Goal: Use online tool/utility: Utilize a website feature to perform a specific function

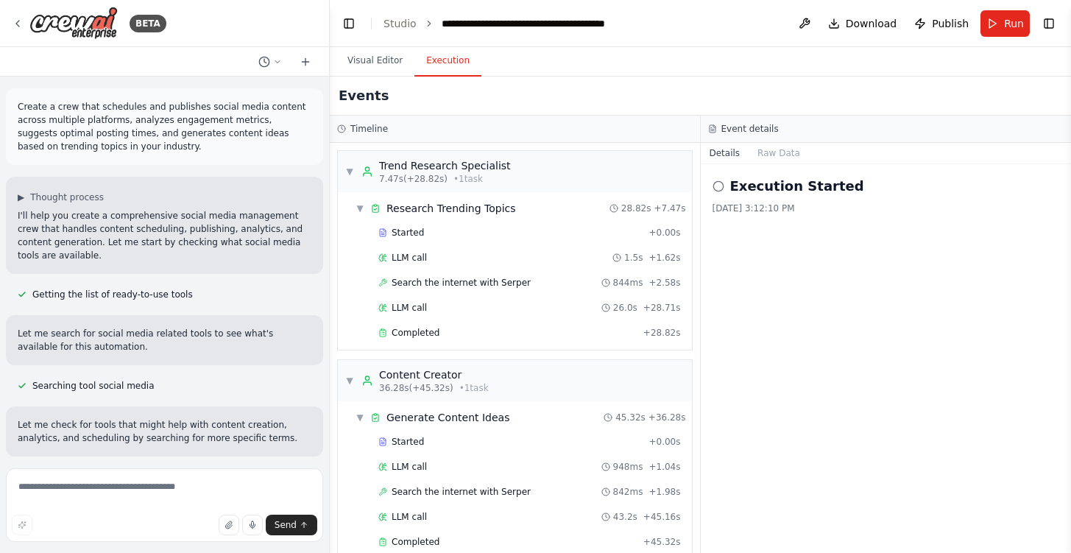
scroll to position [3535, 0]
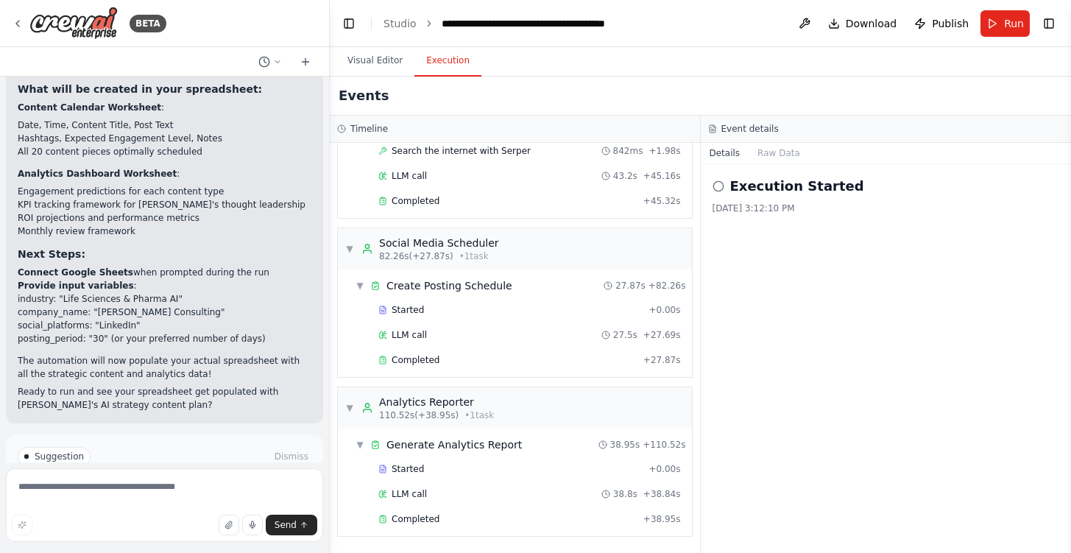
click at [179, 513] on span "Run Automation" at bounding box center [170, 519] width 71 height 12
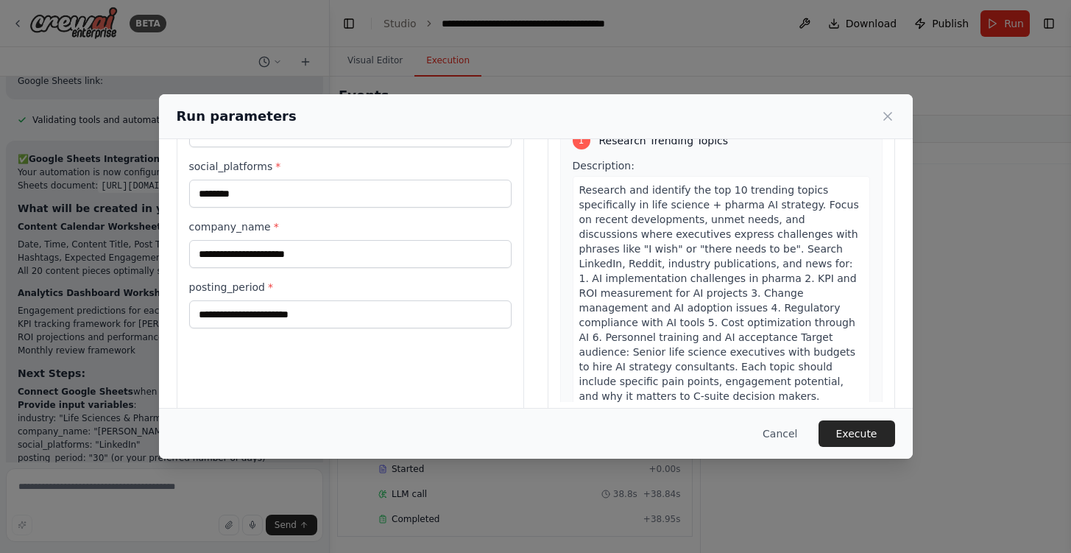
scroll to position [115, 0]
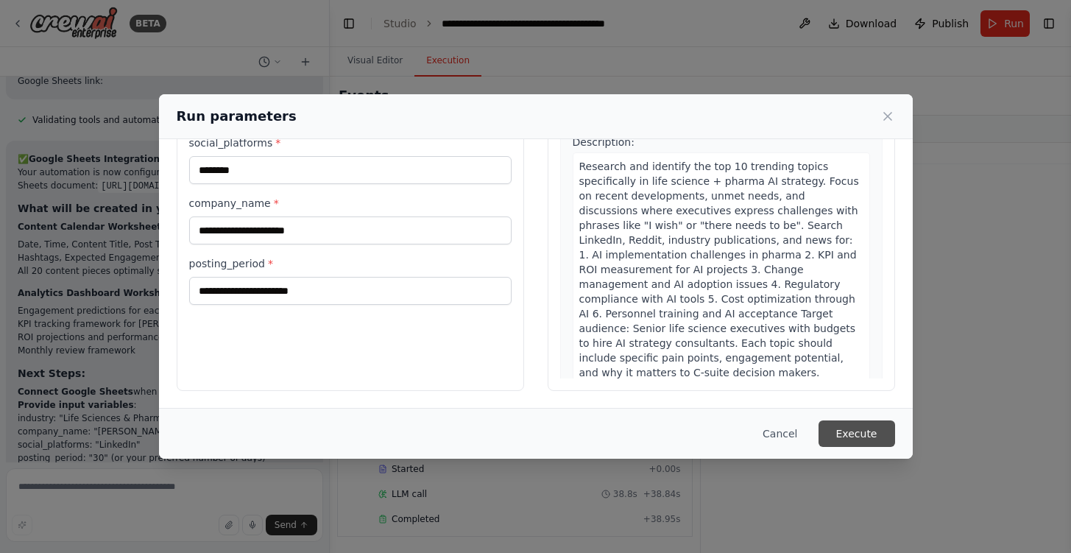
click at [850, 439] on button "Execute" at bounding box center [857, 433] width 77 height 26
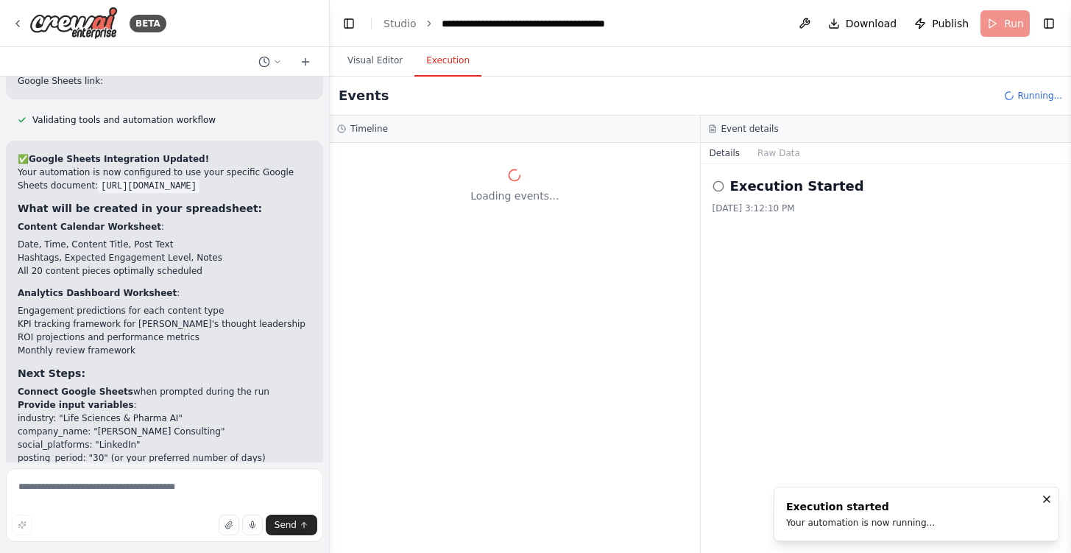
scroll to position [0, 0]
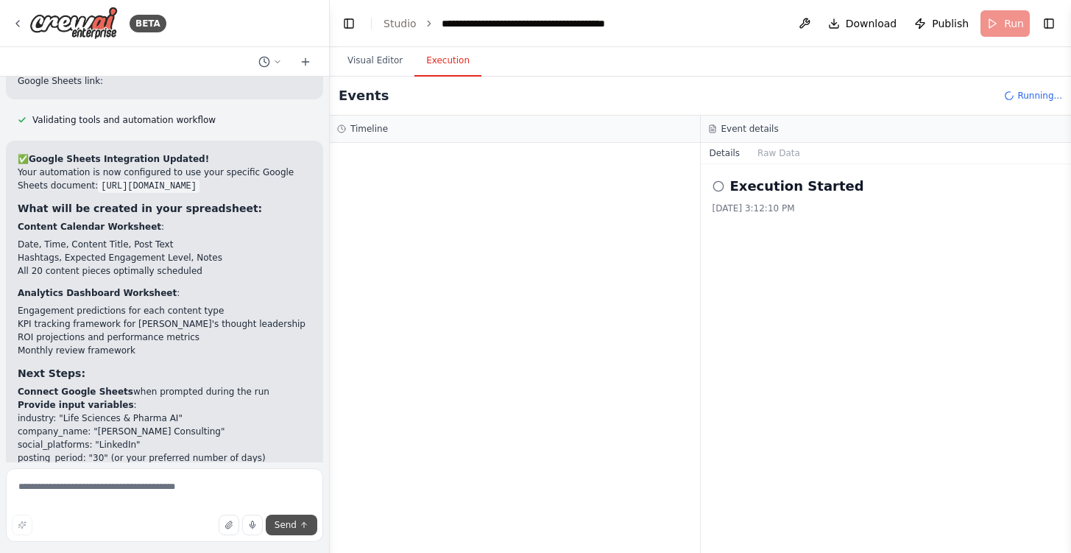
click at [286, 527] on span "Send" at bounding box center [286, 525] width 22 height 12
click at [133, 498] on textarea at bounding box center [164, 505] width 317 height 74
type textarea "*"
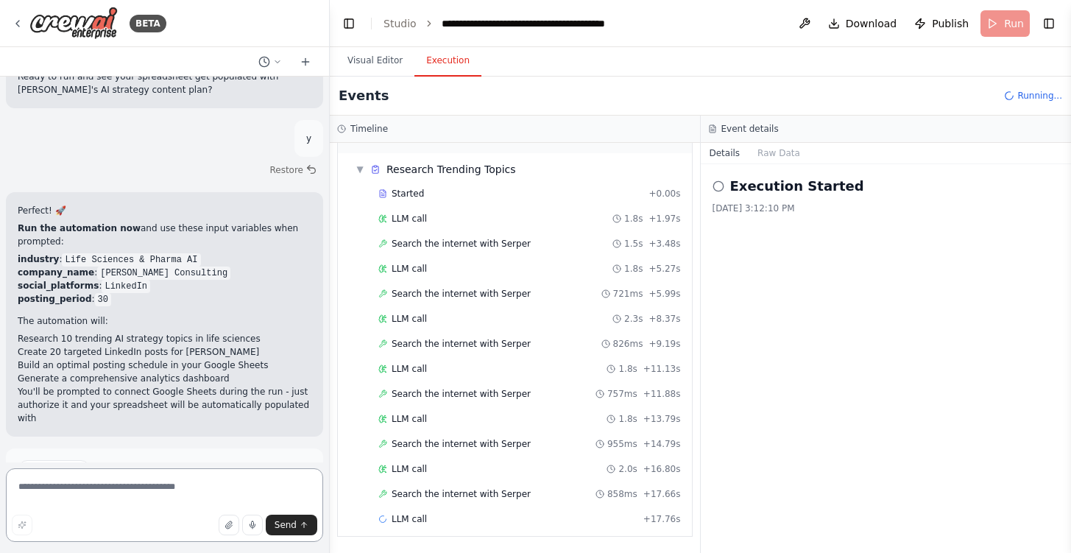
scroll to position [7597, 0]
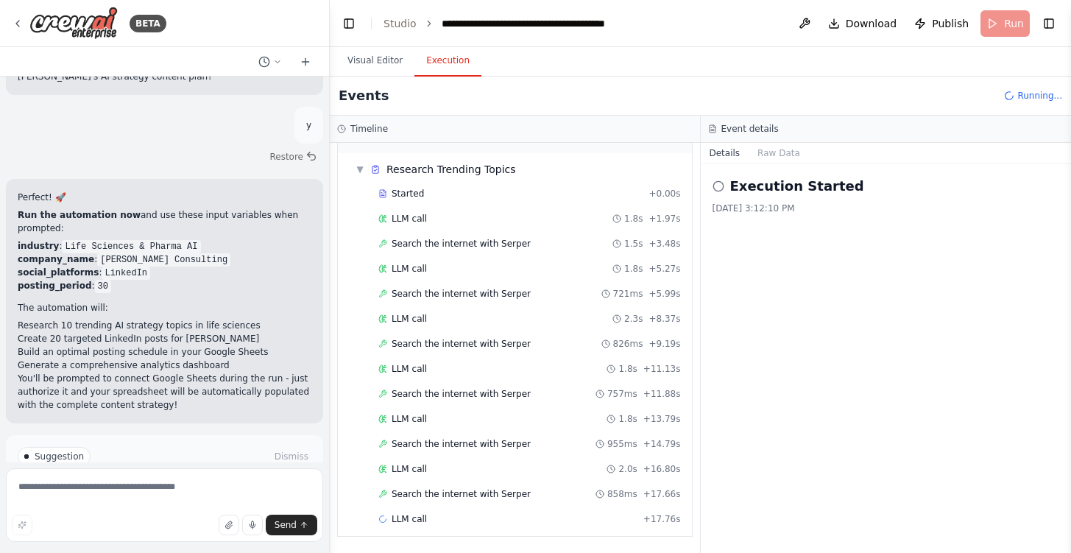
click at [178, 507] on button "Run Automation" at bounding box center [165, 519] width 294 height 24
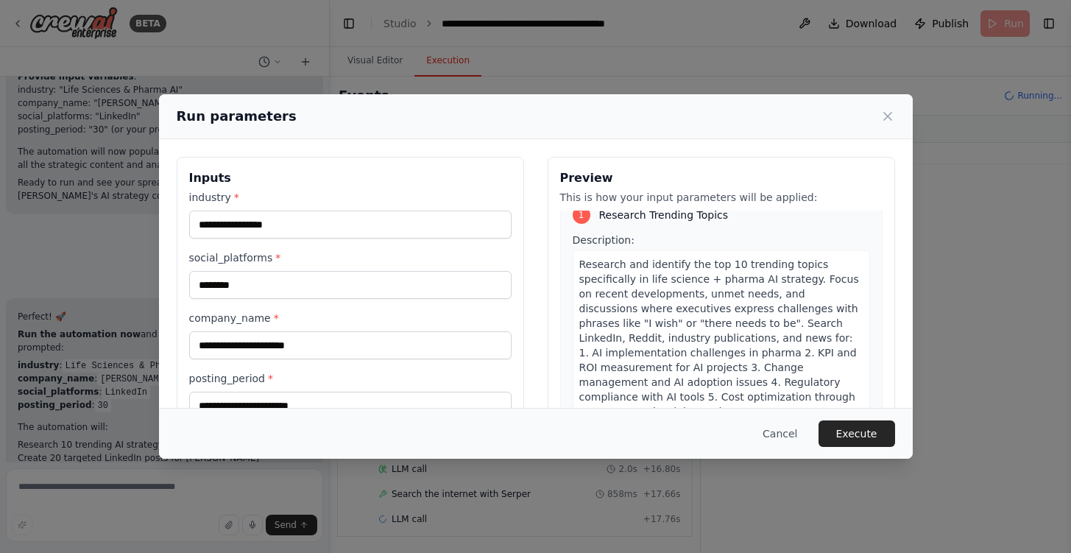
scroll to position [0, 0]
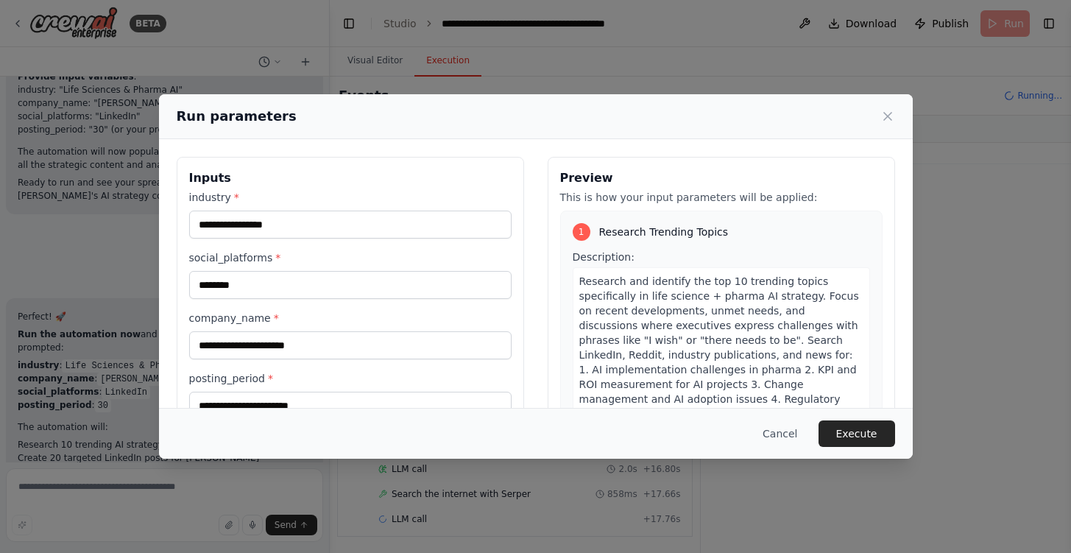
click at [716, 231] on span "Research Trending Topics" at bounding box center [664, 232] width 130 height 15
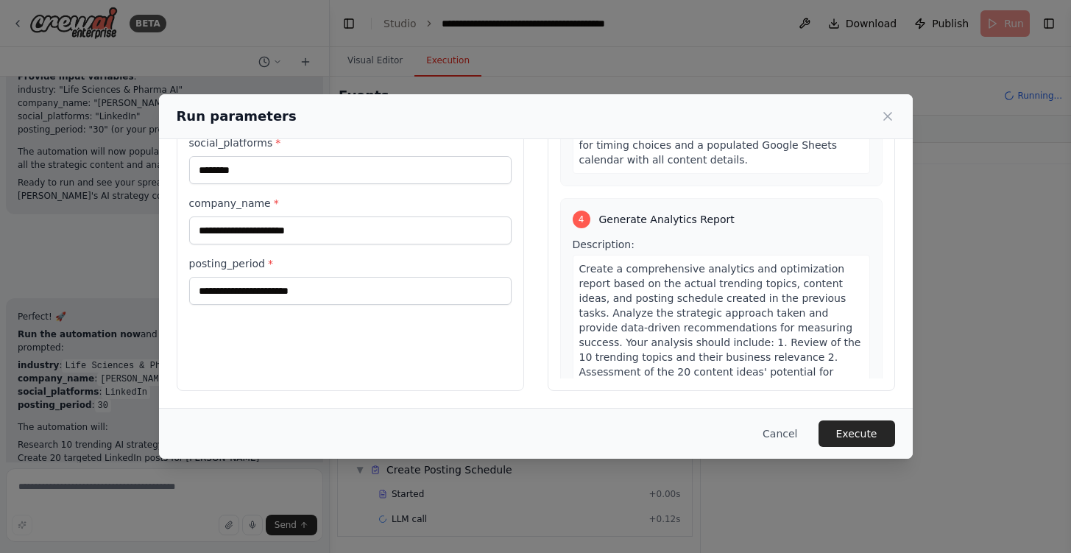
scroll to position [1487, 0]
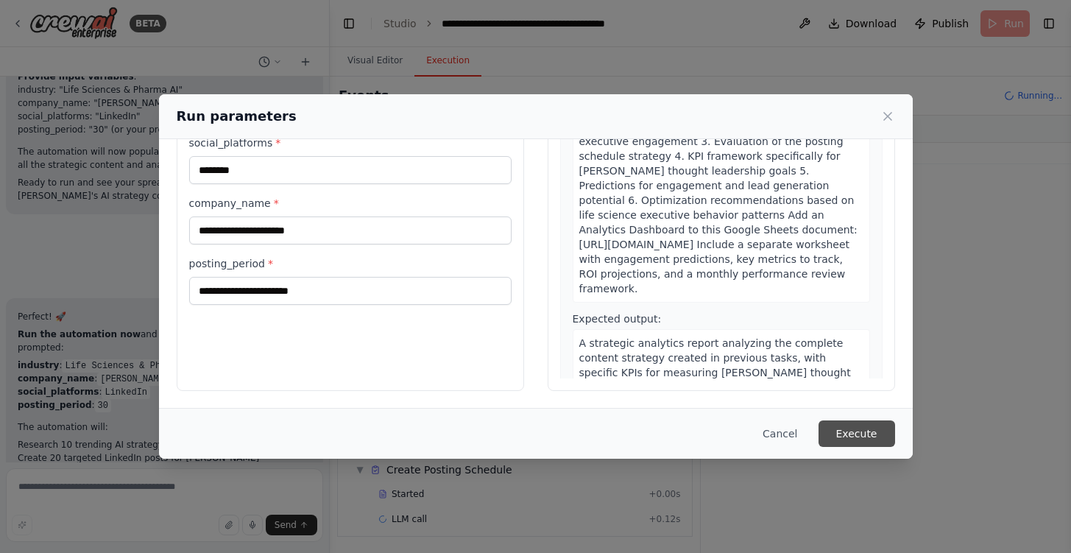
click at [855, 426] on button "Execute" at bounding box center [857, 433] width 77 height 26
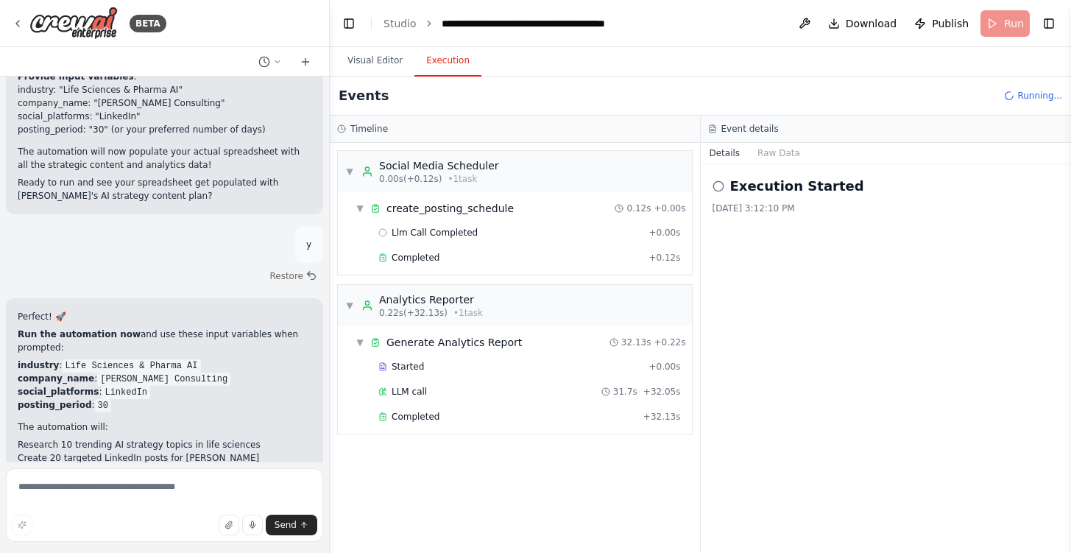
scroll to position [7597, 0]
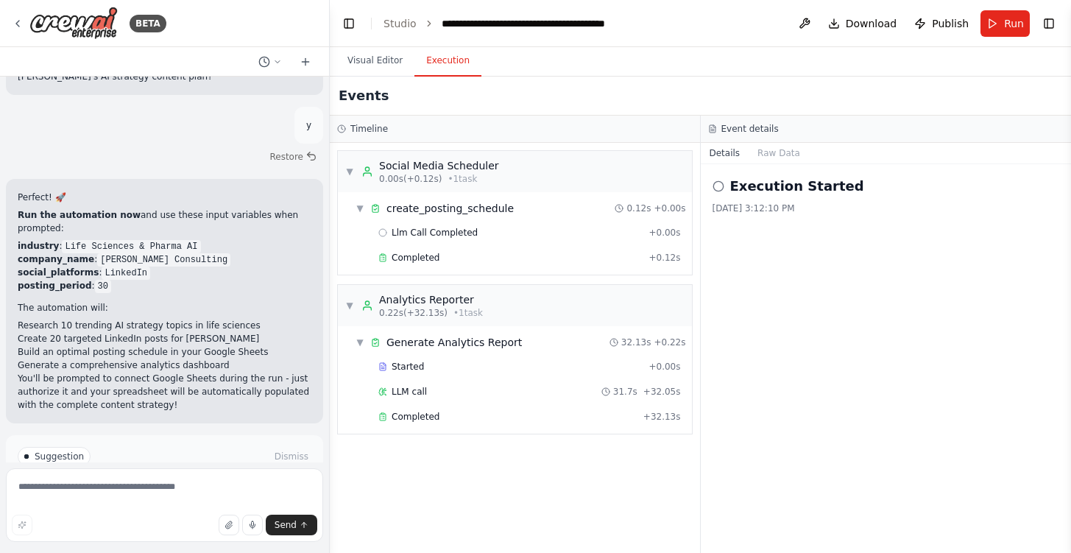
click at [202, 513] on span "Improve automation" at bounding box center [171, 519] width 90 height 12
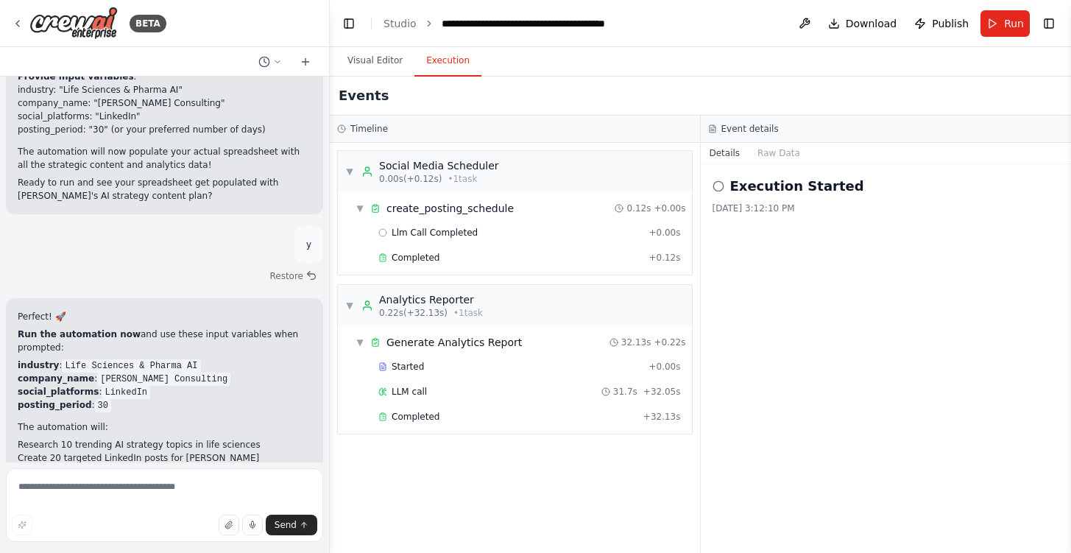
scroll to position [7525, 0]
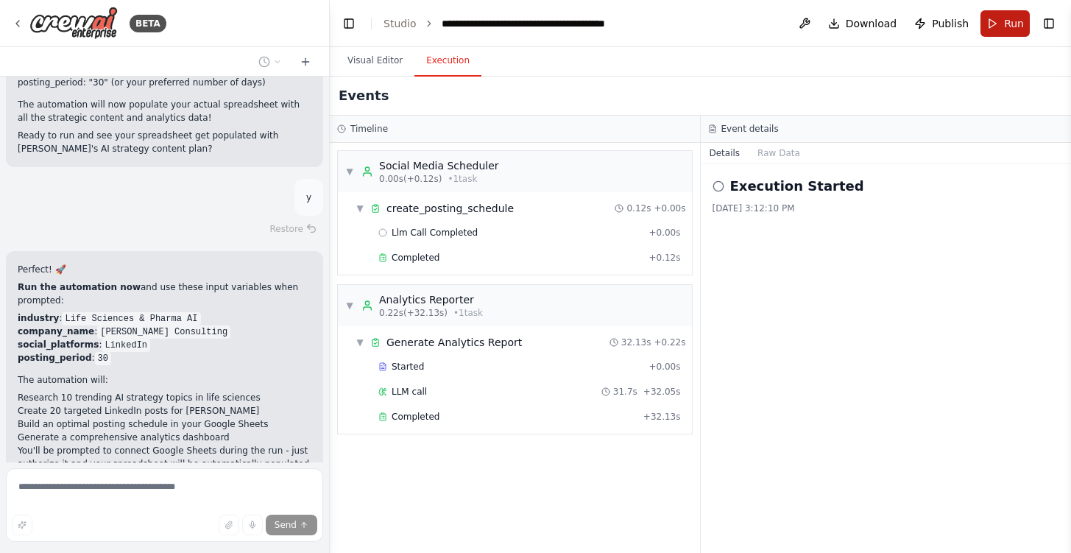
click at [1014, 26] on span "Run" at bounding box center [1014, 23] width 20 height 15
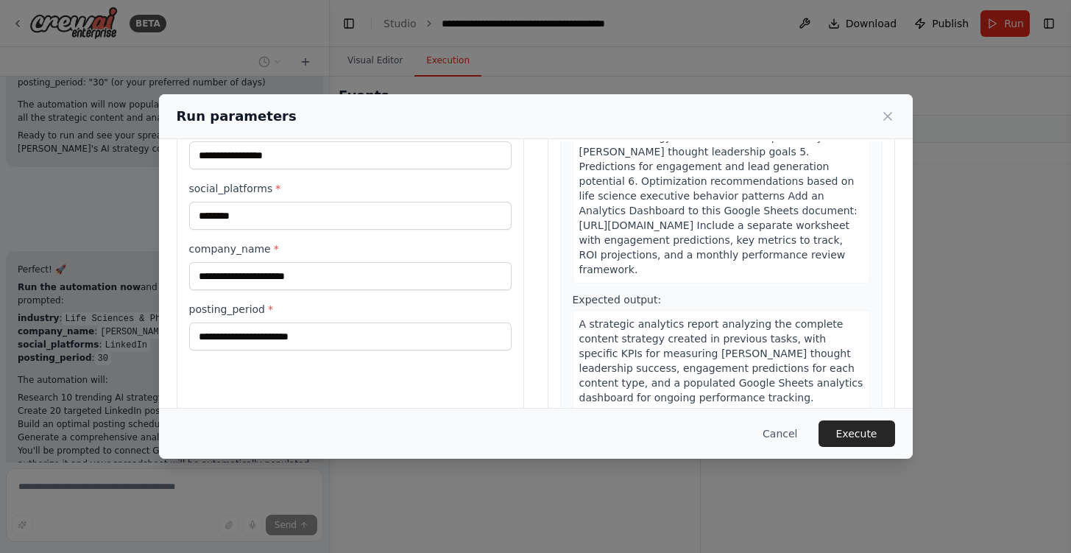
scroll to position [115, 0]
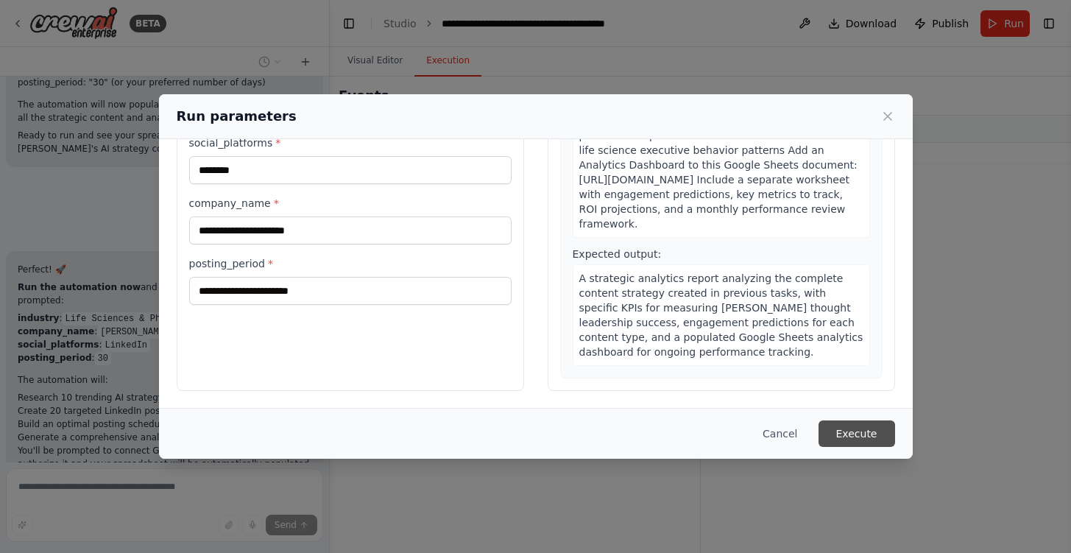
click at [860, 437] on button "Execute" at bounding box center [857, 433] width 77 height 26
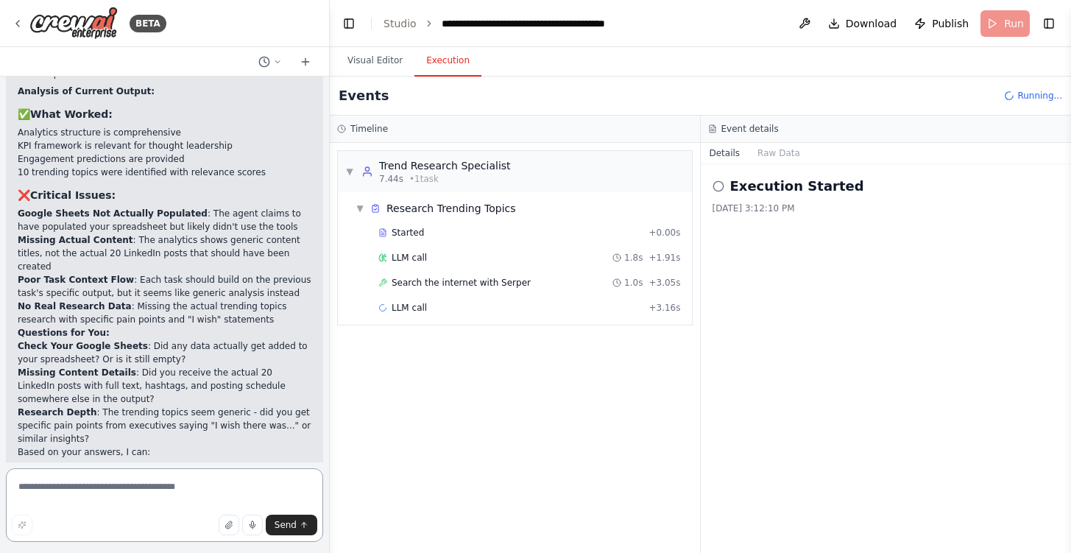
scroll to position [8027, 0]
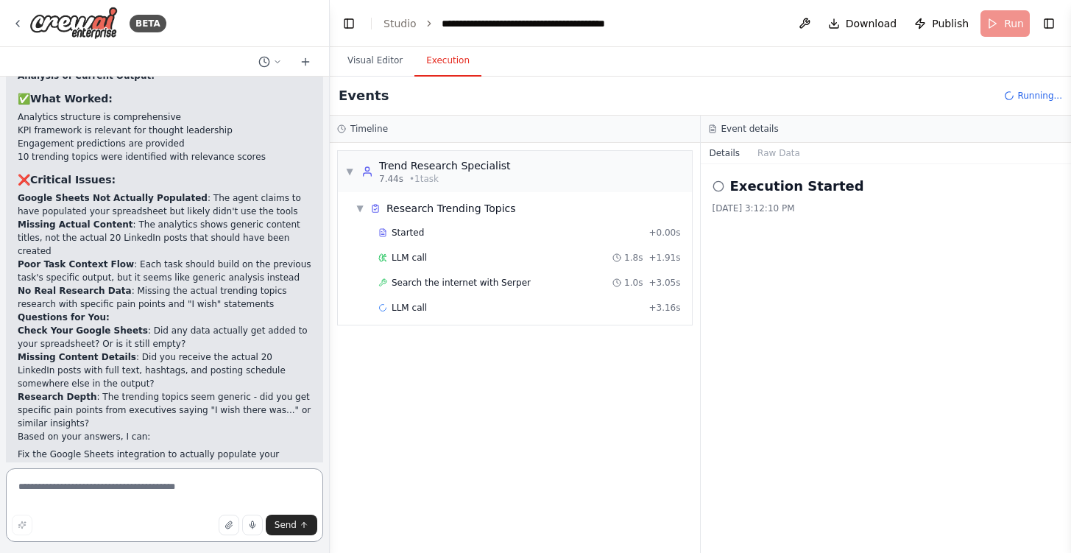
click at [76, 500] on textarea at bounding box center [164, 505] width 317 height 74
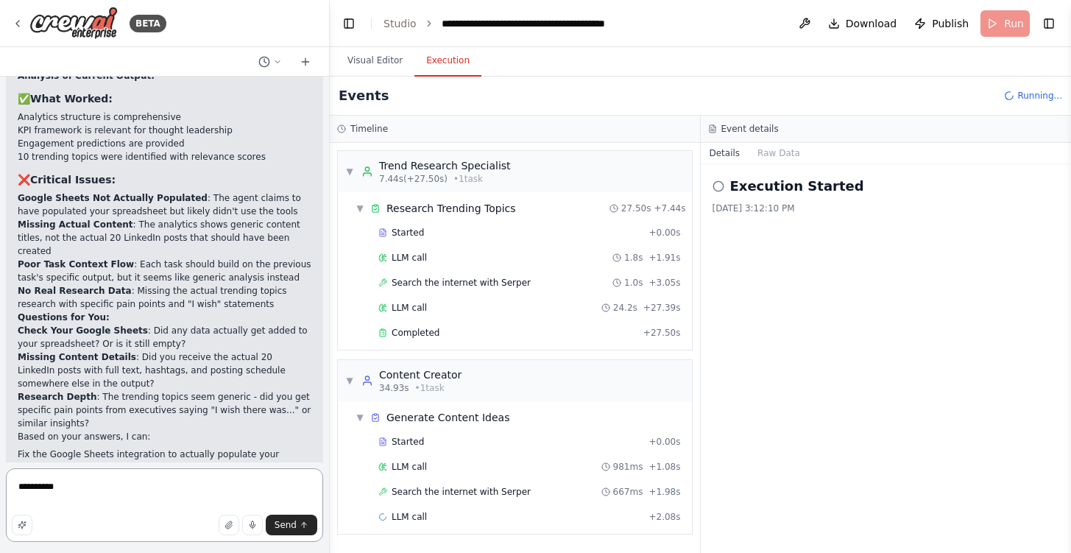
type textarea "**********"
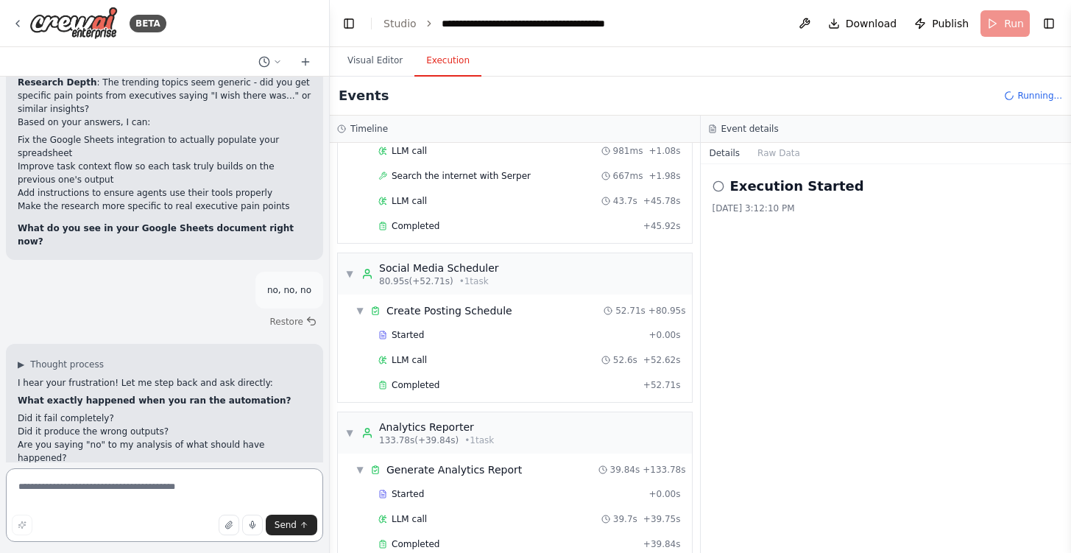
scroll to position [341, 0]
